Goal: Transaction & Acquisition: Download file/media

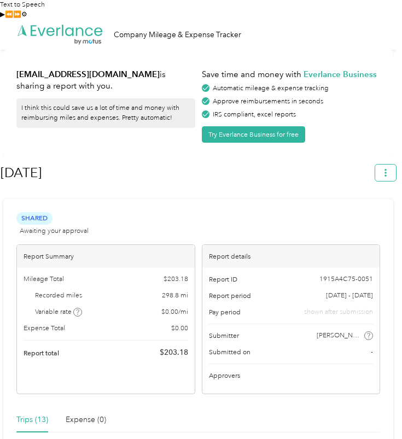
click at [396, 165] on button "button" at bounding box center [385, 173] width 21 height 16
click at [361, 193] on span "Download" at bounding box center [365, 198] width 31 height 10
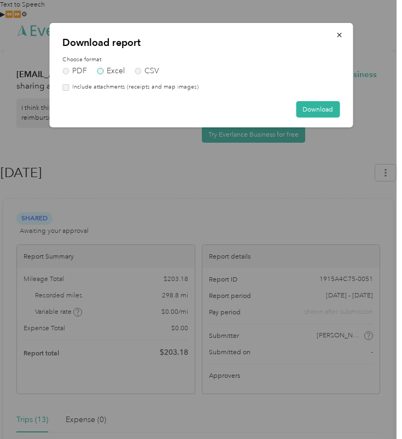
click at [101, 71] on label "Excel" at bounding box center [111, 71] width 28 height 8
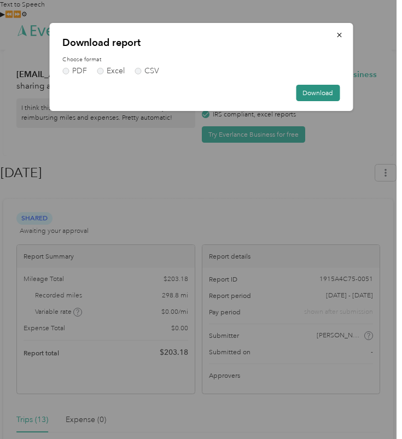
click at [321, 88] on button "Download" at bounding box center [318, 93] width 44 height 16
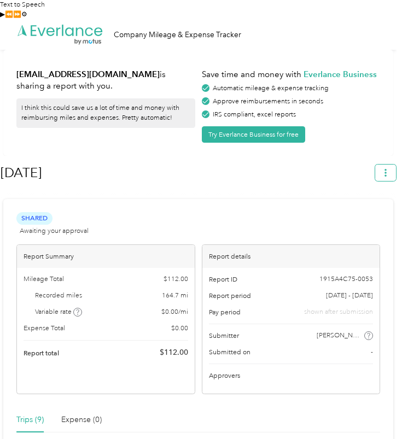
click at [387, 169] on icon "button" at bounding box center [386, 173] width 2 height 8
click at [369, 193] on span "Download" at bounding box center [365, 198] width 31 height 10
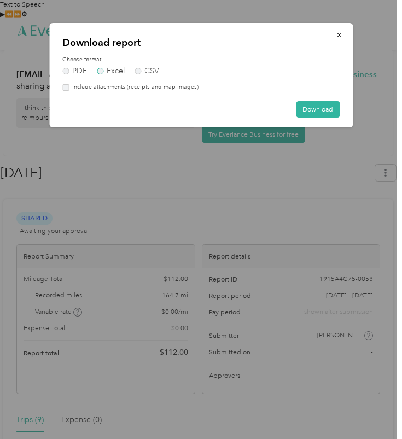
click at [115, 71] on label "Excel" at bounding box center [111, 71] width 28 height 8
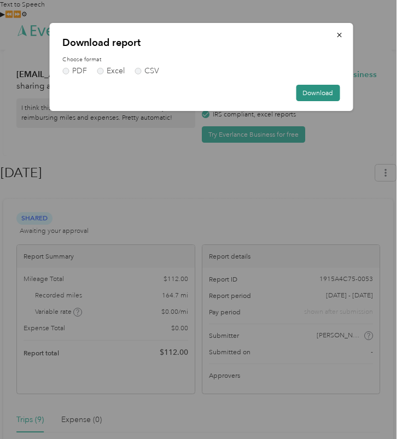
click at [315, 88] on button "Download" at bounding box center [318, 93] width 44 height 16
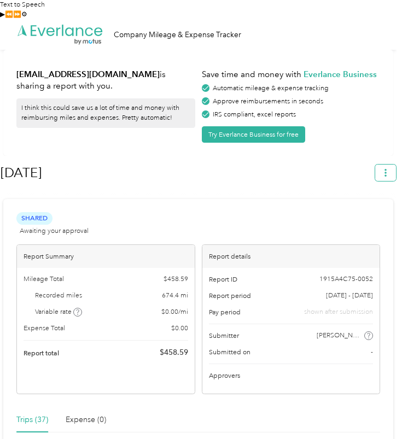
click at [387, 169] on icon "button" at bounding box center [386, 173] width 8 height 8
click at [368, 193] on span "Download" at bounding box center [365, 198] width 31 height 10
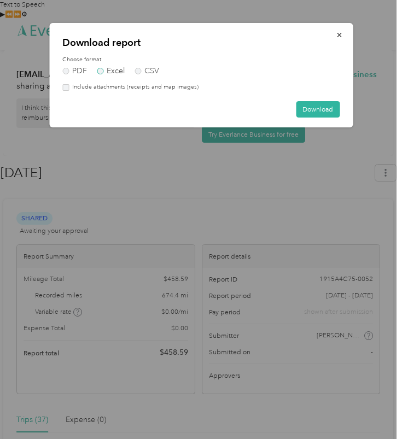
click at [113, 71] on label "Excel" at bounding box center [111, 71] width 28 height 8
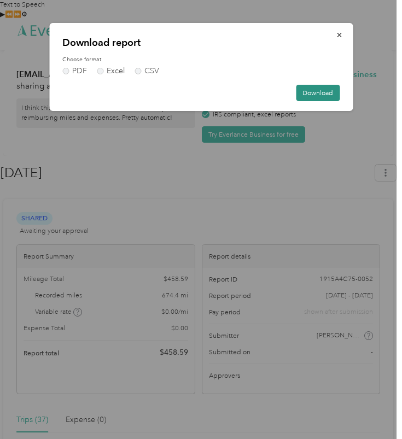
click at [321, 95] on button "Download" at bounding box center [318, 93] width 44 height 16
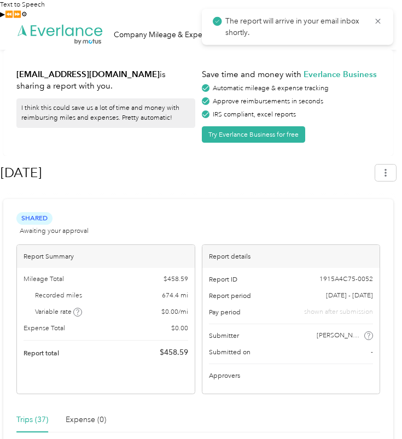
click at [196, 160] on h1 "Aug 2025" at bounding box center [185, 173] width 368 height 26
click at [387, 169] on icon "button" at bounding box center [386, 173] width 2 height 8
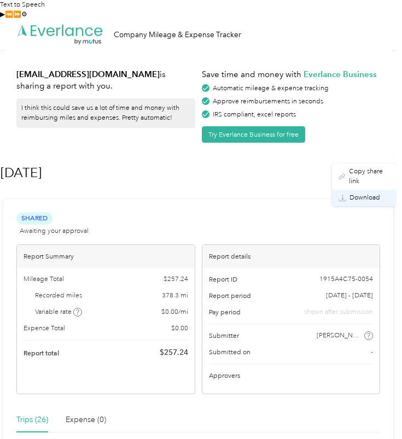
click at [367, 193] on span "Download" at bounding box center [365, 198] width 31 height 10
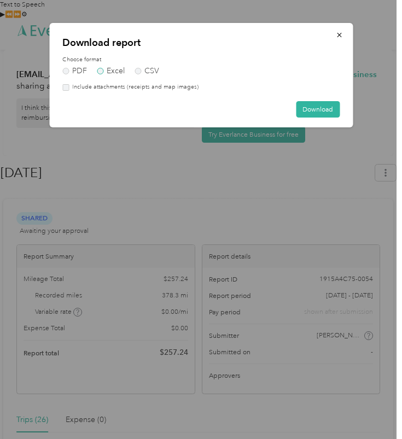
click at [109, 70] on label "Excel" at bounding box center [111, 71] width 28 height 8
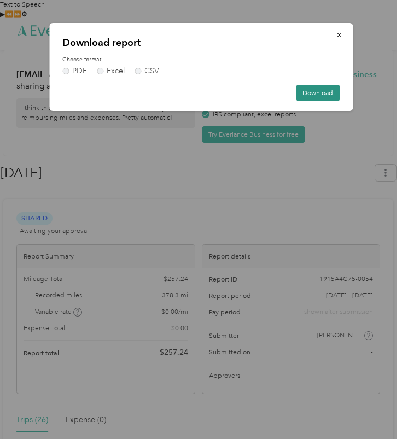
click at [326, 93] on button "Download" at bounding box center [318, 93] width 44 height 16
